Goal: Task Accomplishment & Management: Use online tool/utility

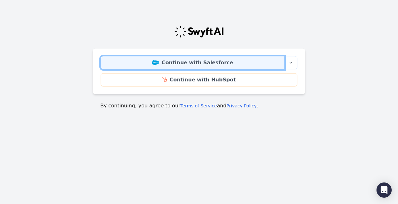
click at [224, 64] on link "Continue with Salesforce" at bounding box center [193, 62] width 184 height 13
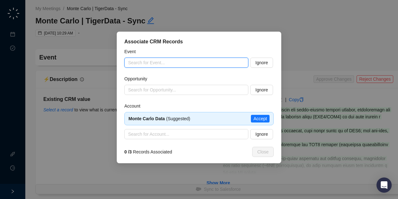
click at [199, 60] on input "search" at bounding box center [184, 62] width 113 height 9
click at [205, 62] on input "search" at bounding box center [184, 62] width 113 height 9
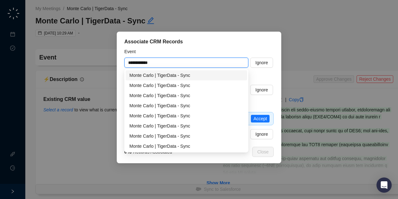
click at [183, 76] on div "Monte Carlo | TigerData - Sync" at bounding box center [186, 75] width 114 height 7
type input "**********"
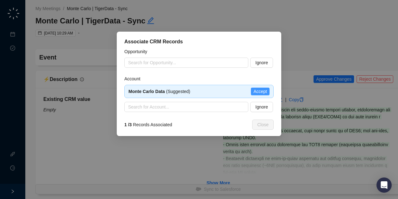
click at [263, 91] on span "Accept" at bounding box center [260, 91] width 14 height 7
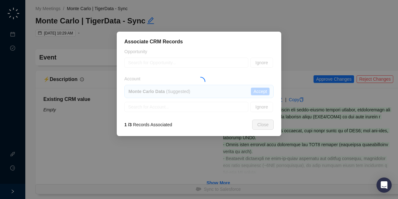
type textarea "**********"
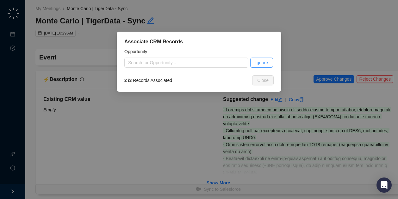
click at [260, 63] on span "Ignore" at bounding box center [261, 62] width 13 height 7
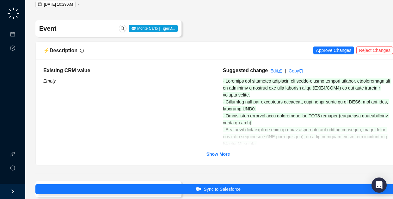
scroll to position [27, 0]
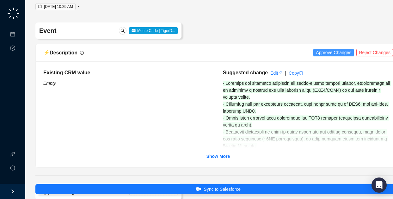
click at [335, 54] on span "Approve Changes" at bounding box center [333, 52] width 35 height 7
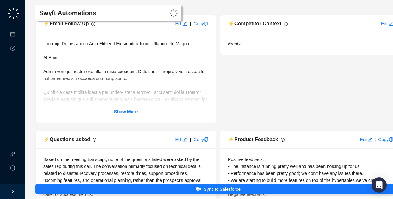
scroll to position [245, 0]
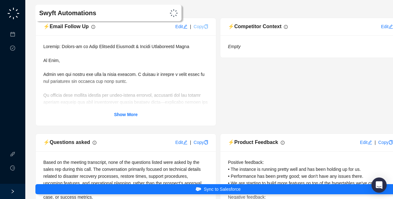
click at [205, 27] on icon "copy" at bounding box center [206, 26] width 4 height 4
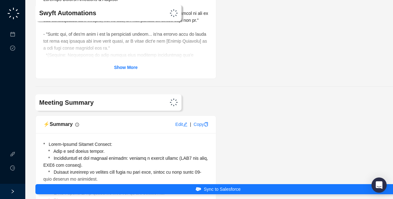
scroll to position [573, 0]
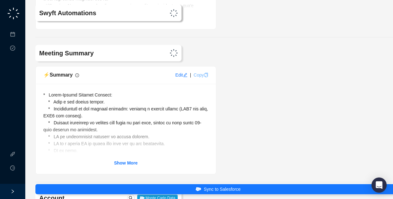
click at [199, 73] on link "Copy" at bounding box center [200, 74] width 15 height 5
